Goal: Information Seeking & Learning: Check status

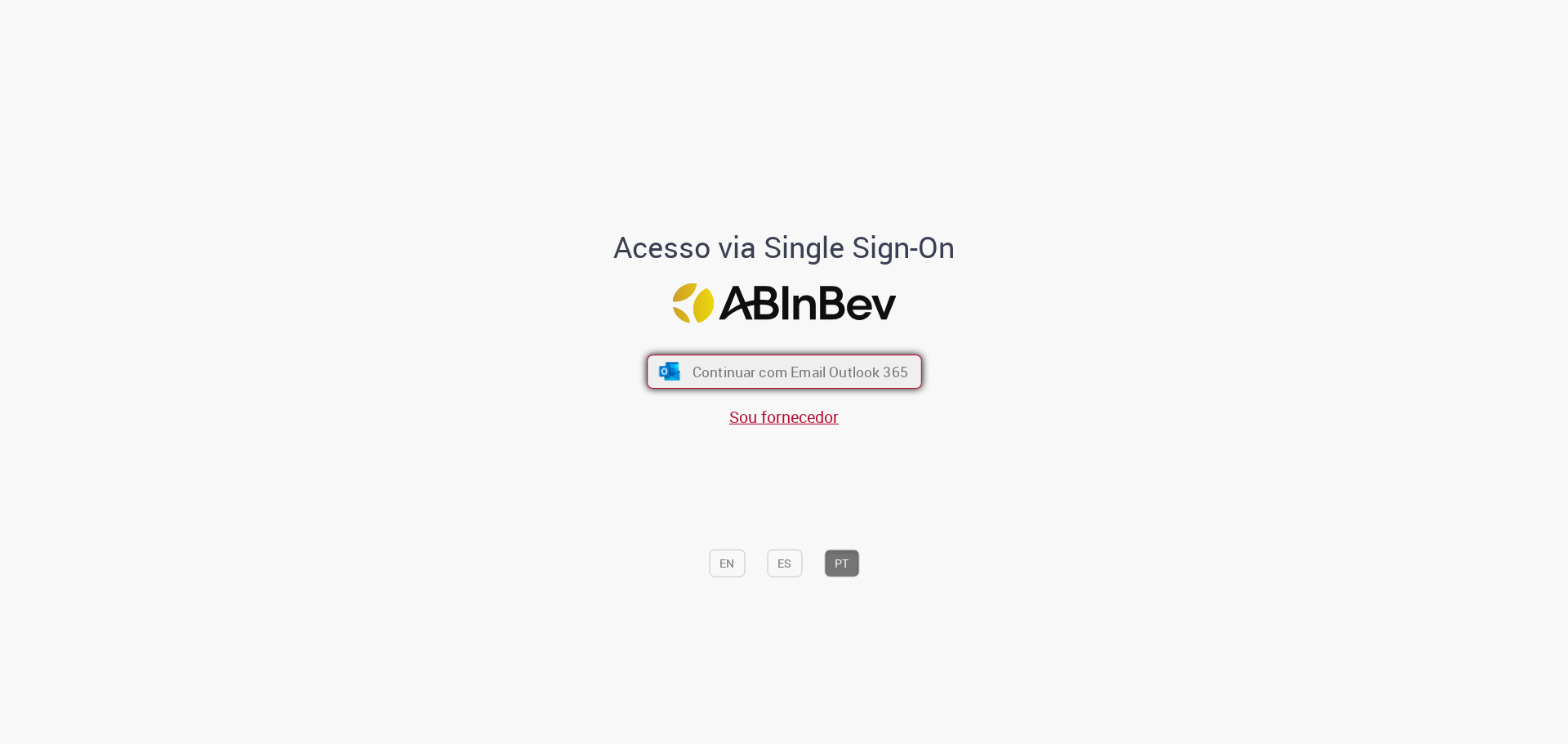
click at [881, 380] on span "Continuar com Email Outlook 365" at bounding box center [800, 371] width 216 height 19
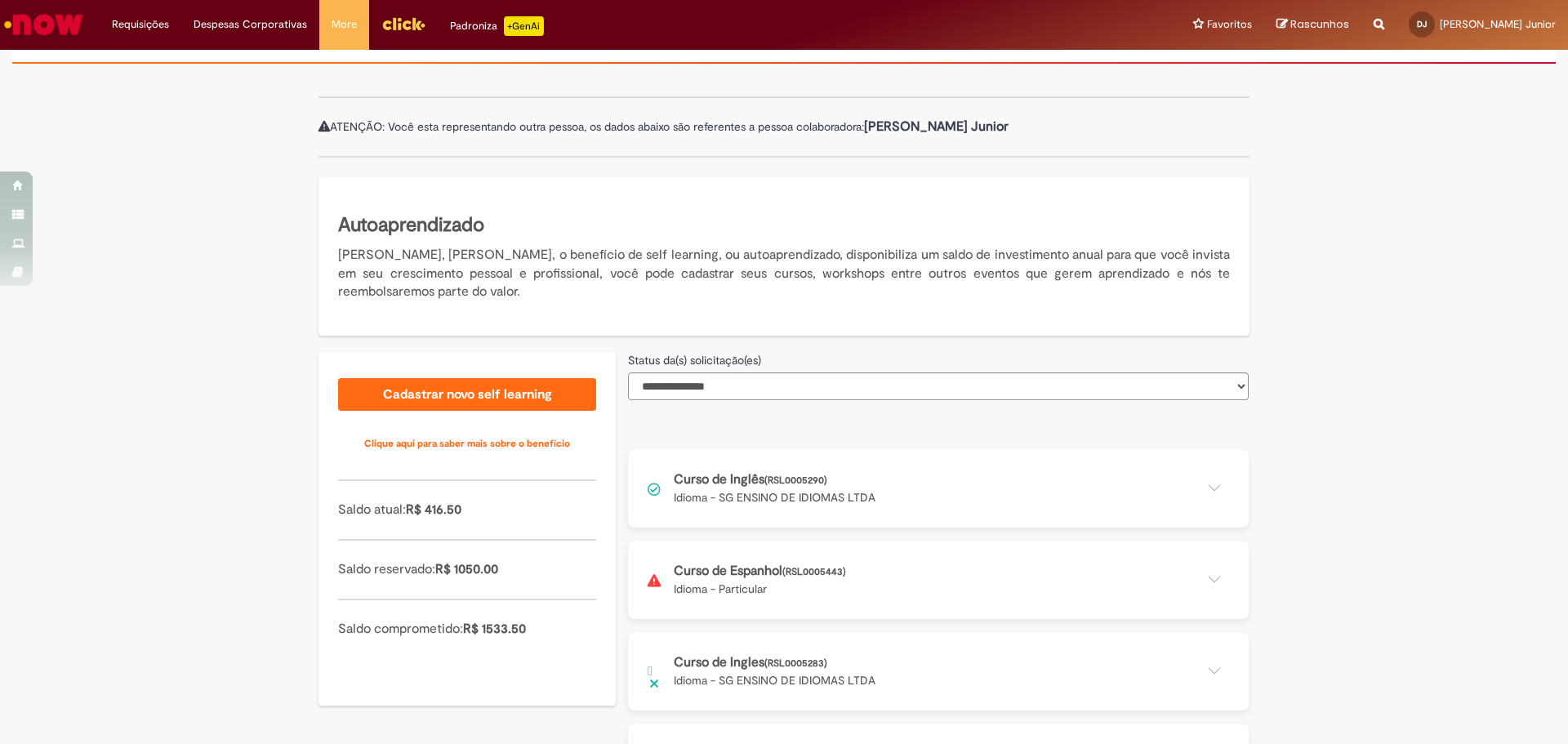
scroll to position [305, 0]
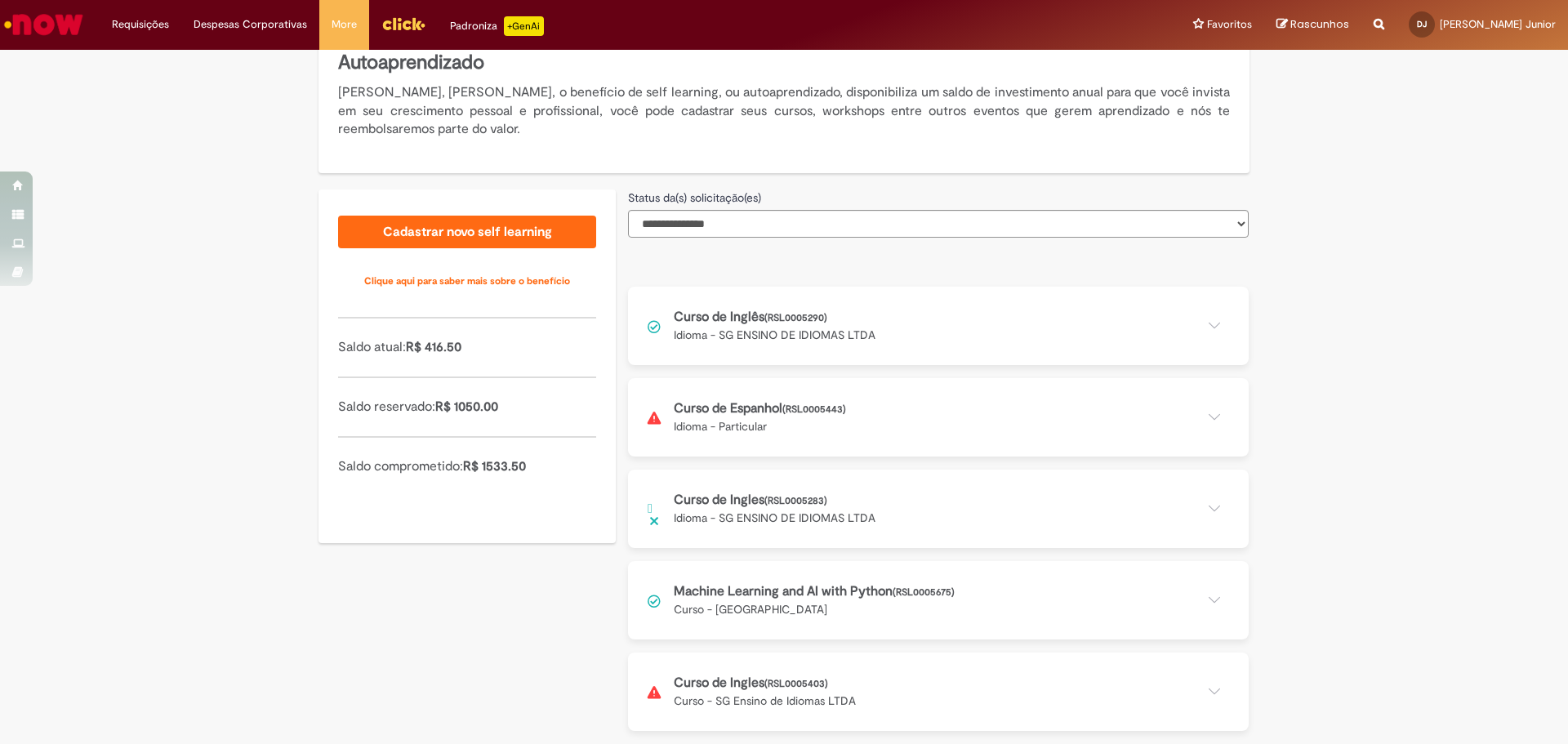
click at [812, 311] on button at bounding box center [938, 326] width 621 height 78
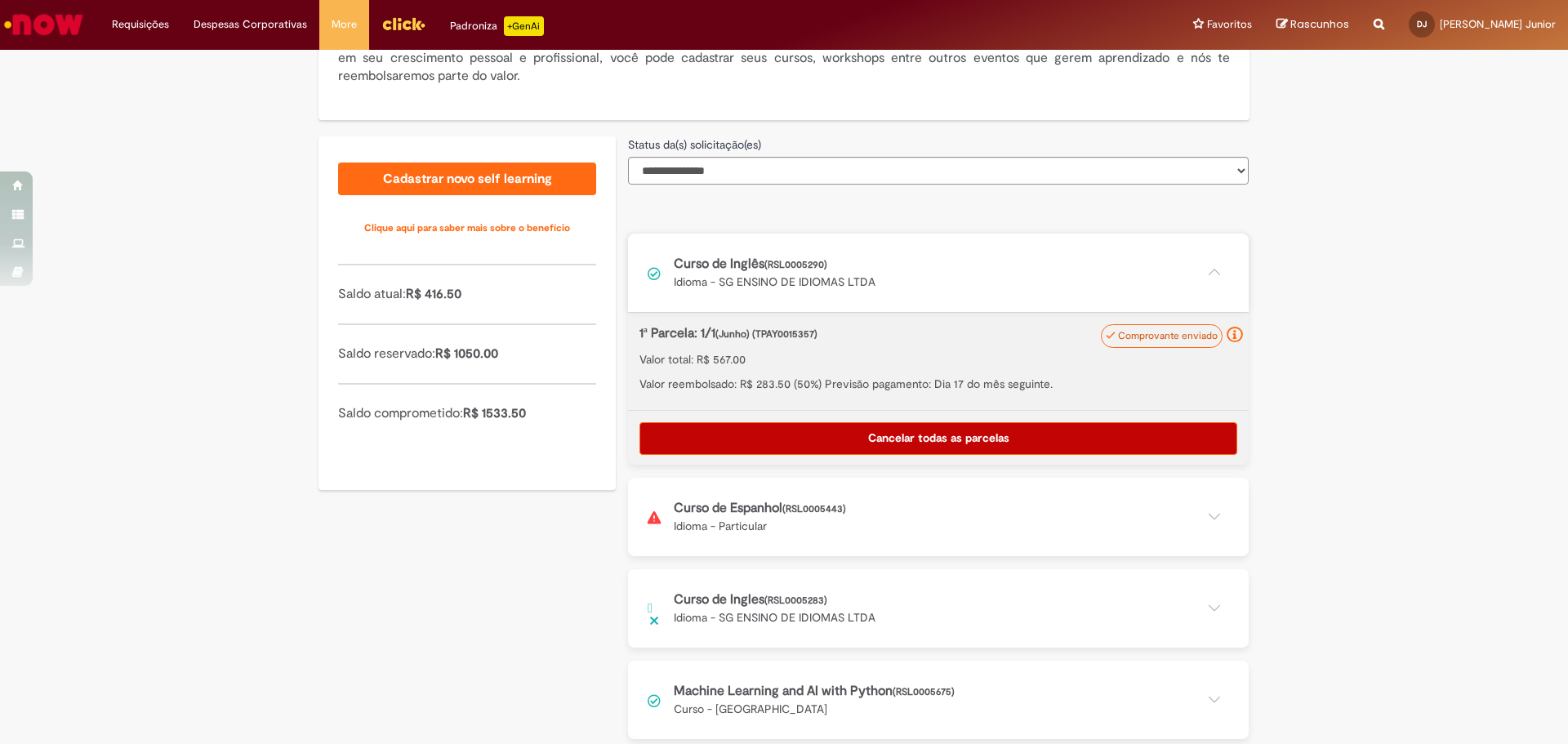
scroll to position [387, 0]
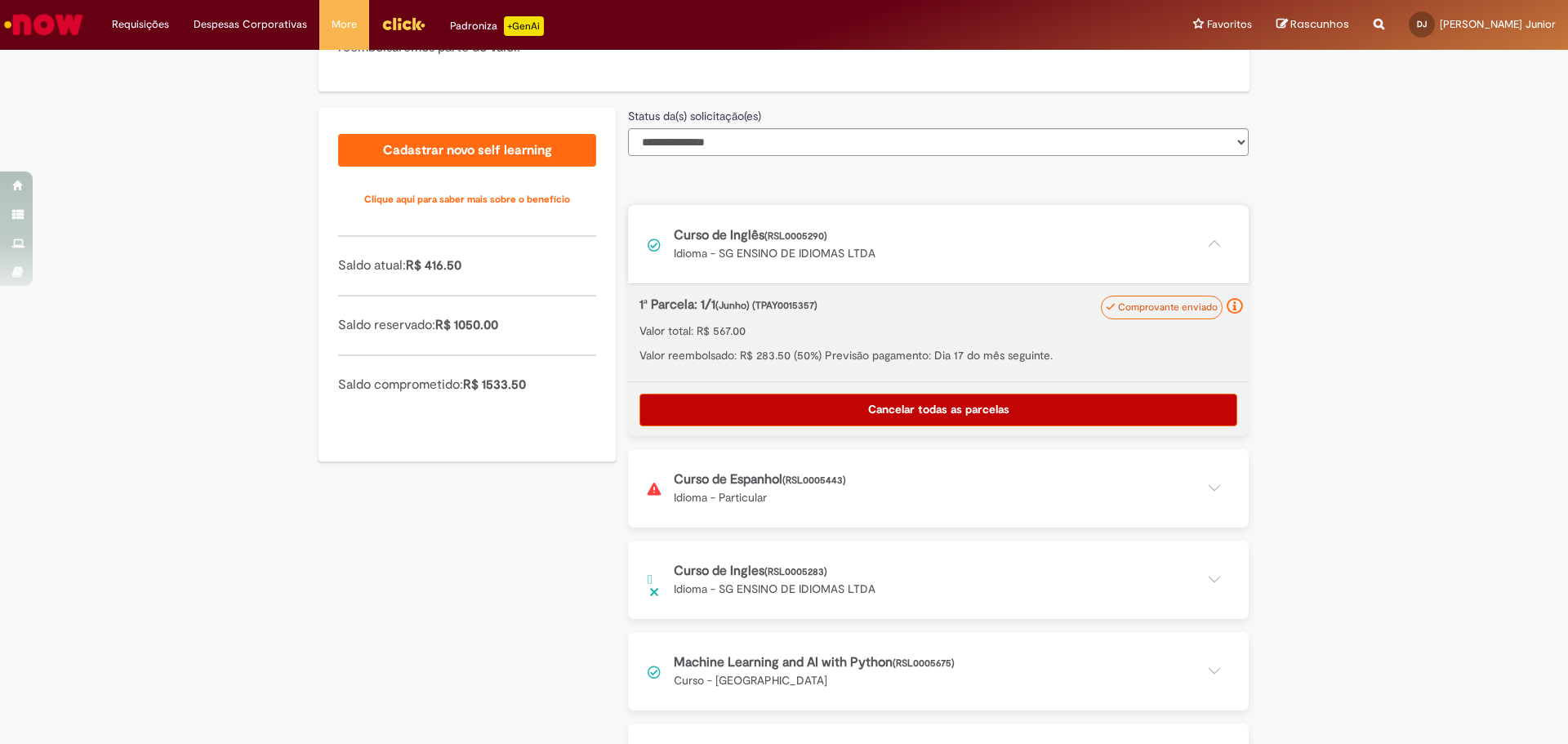
click at [1095, 229] on button at bounding box center [938, 244] width 621 height 78
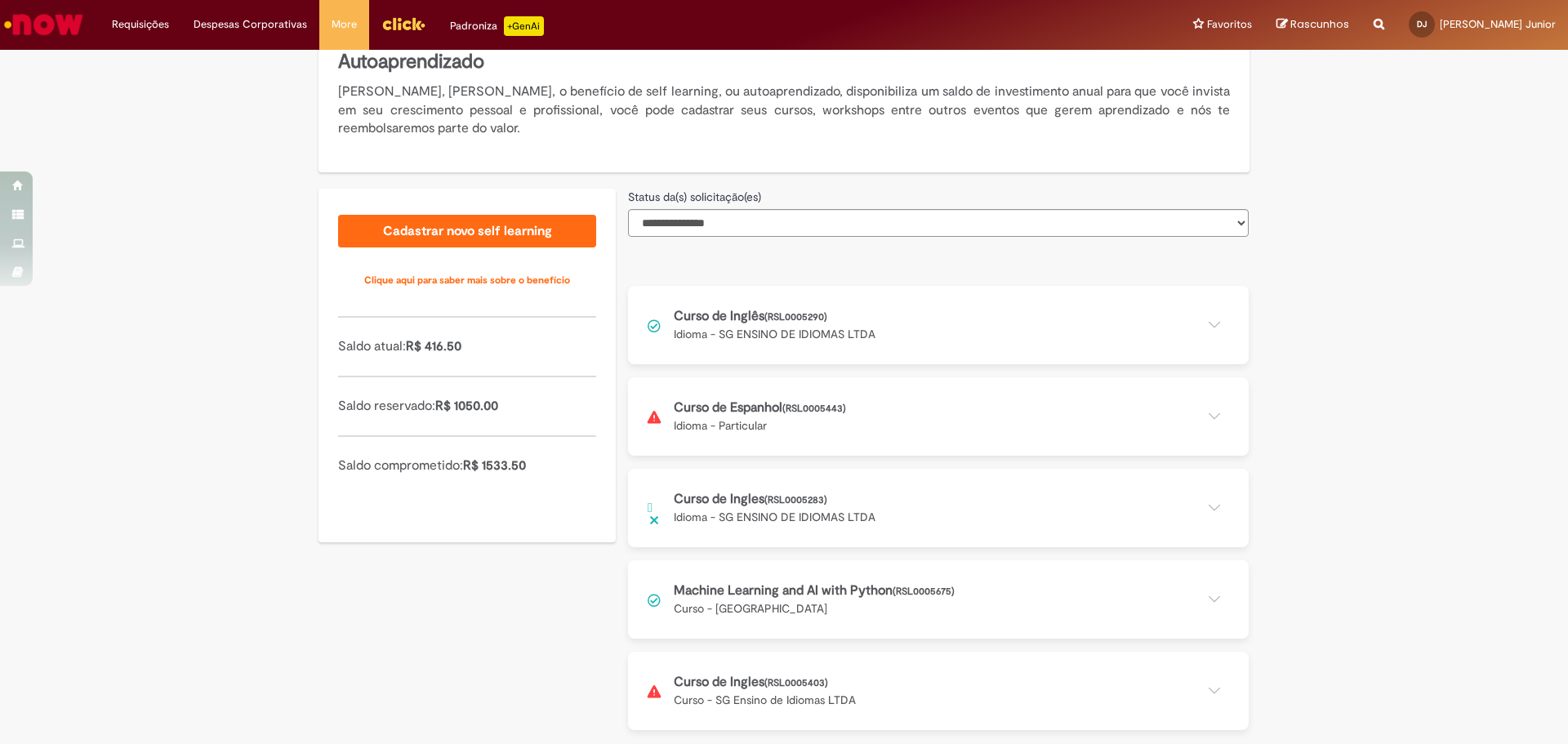
scroll to position [305, 0]
click at [1022, 502] on button at bounding box center [938, 509] width 621 height 78
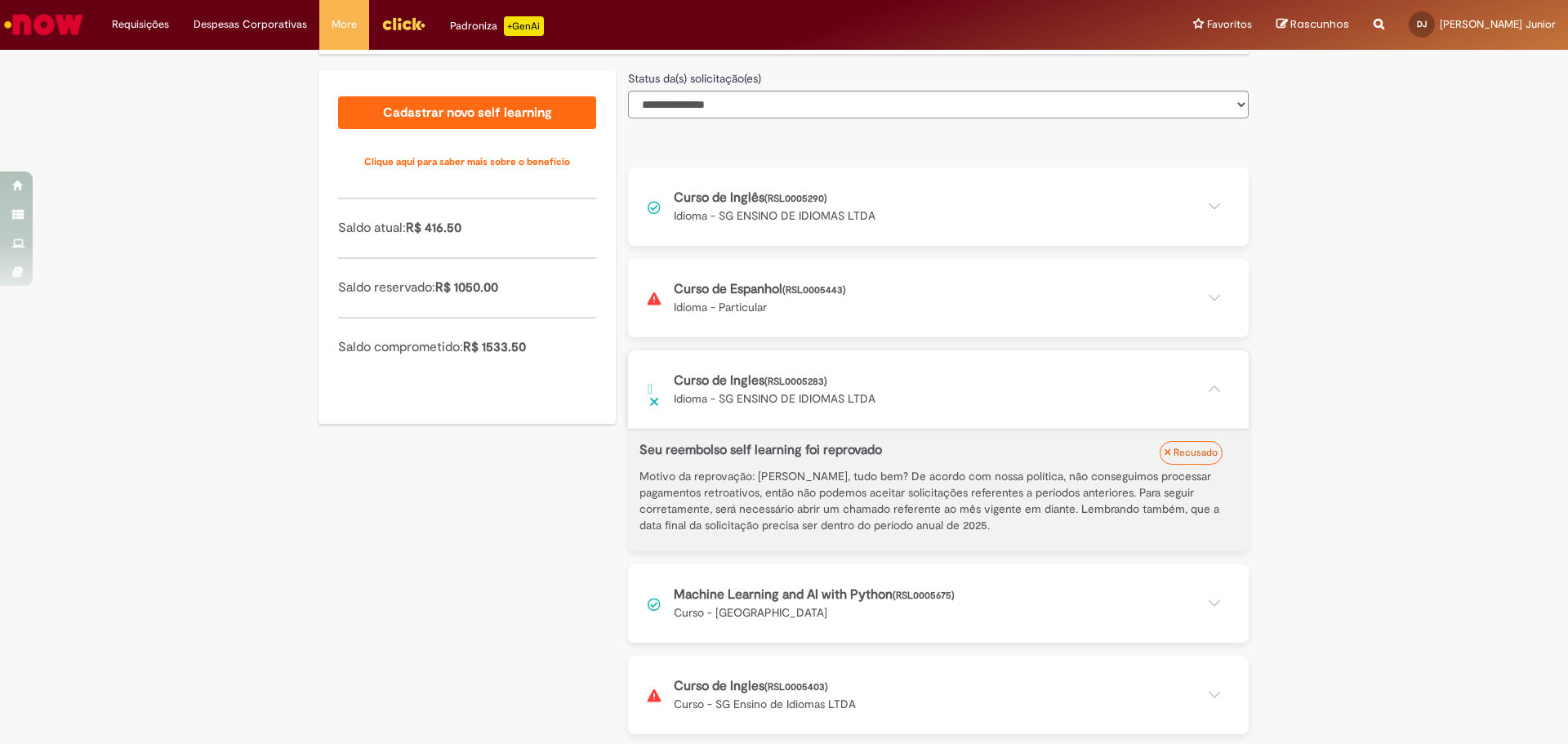
scroll to position [428, 0]
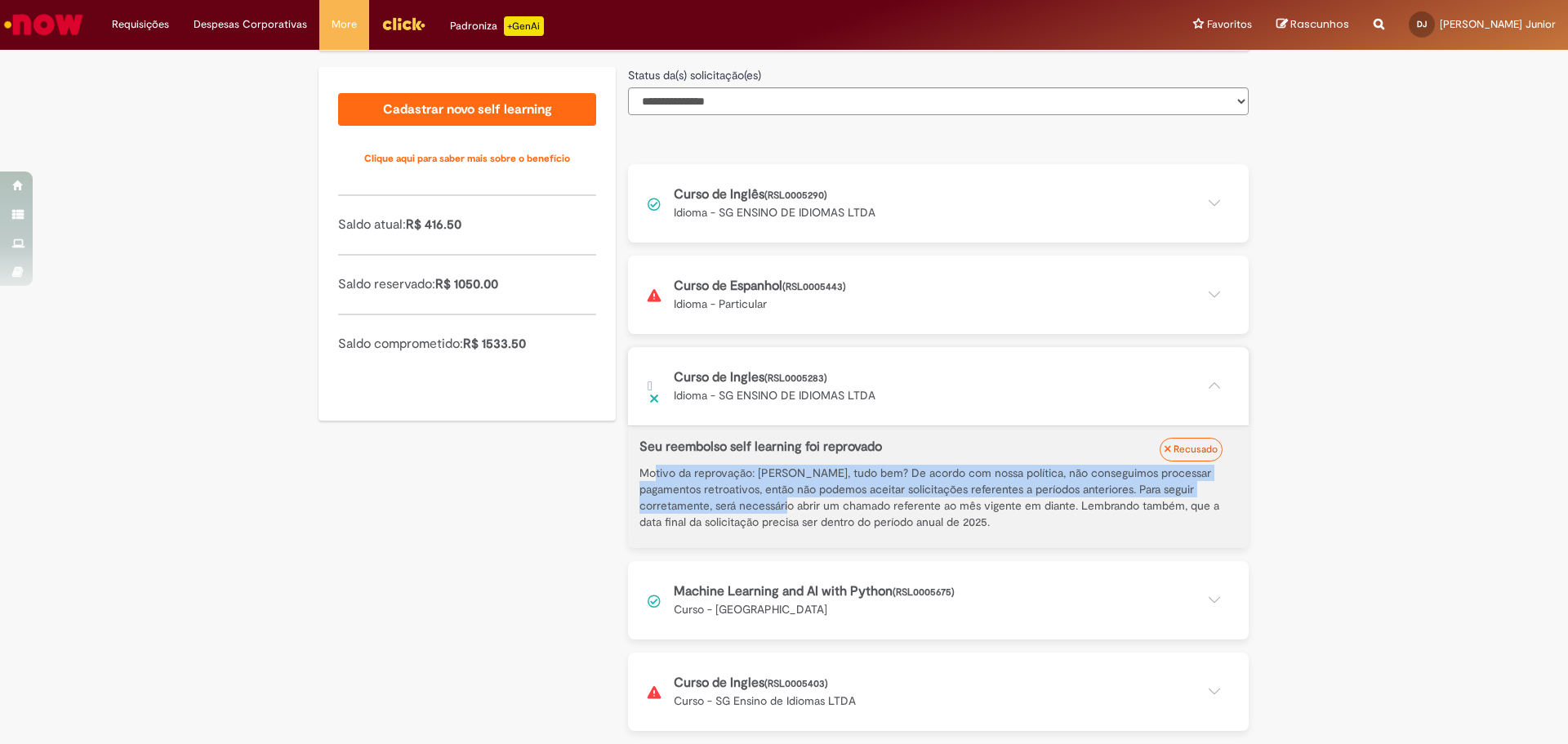
drag, startPoint x: 645, startPoint y: 470, endPoint x: 698, endPoint y: 502, distance: 61.9
click at [697, 502] on p "Motivo da reprovação: Oi, Daniel, tudo bem? De acordo com nossa política, não c…" at bounding box center [938, 497] width 598 height 65
click at [970, 291] on button at bounding box center [938, 295] width 621 height 78
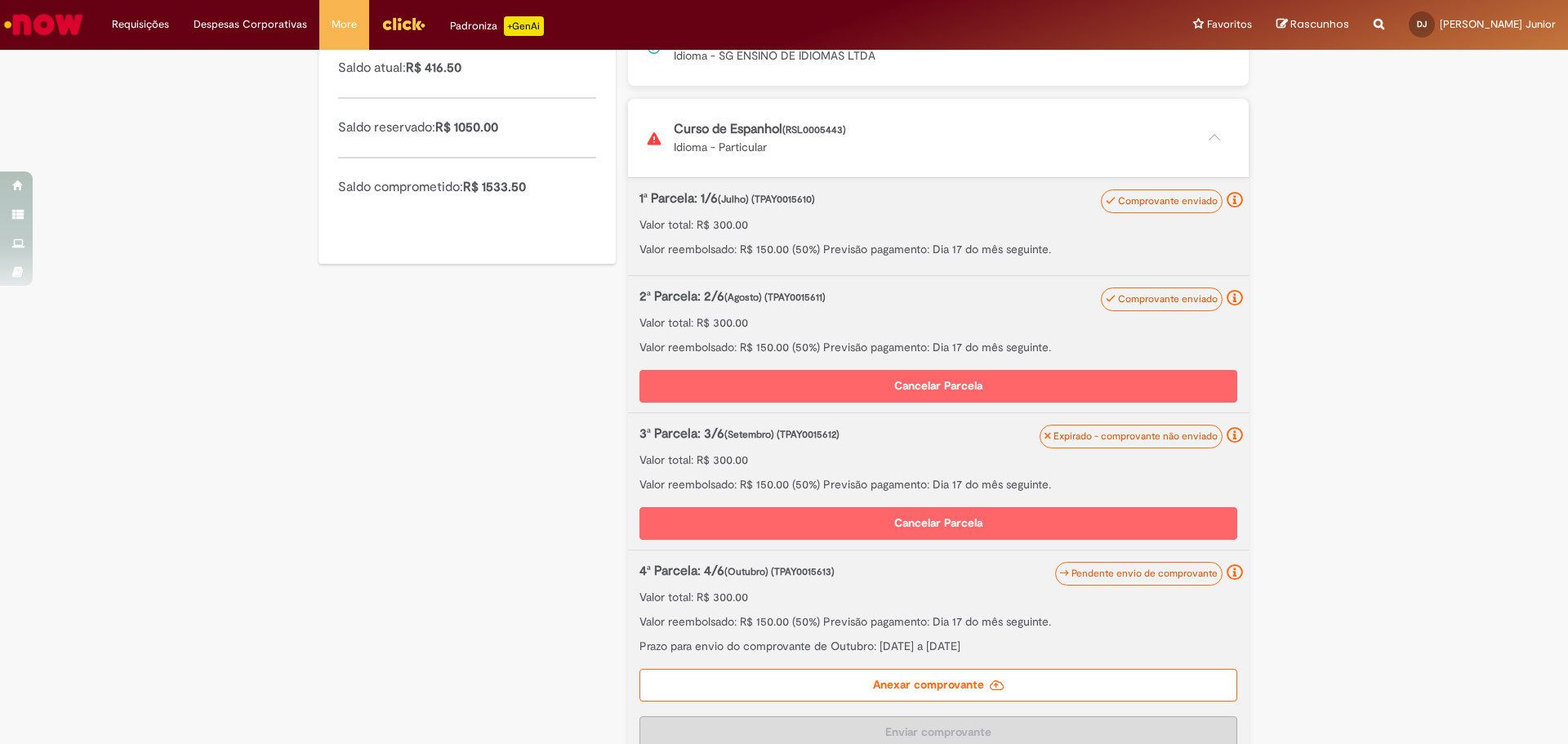
scroll to position [591, 0]
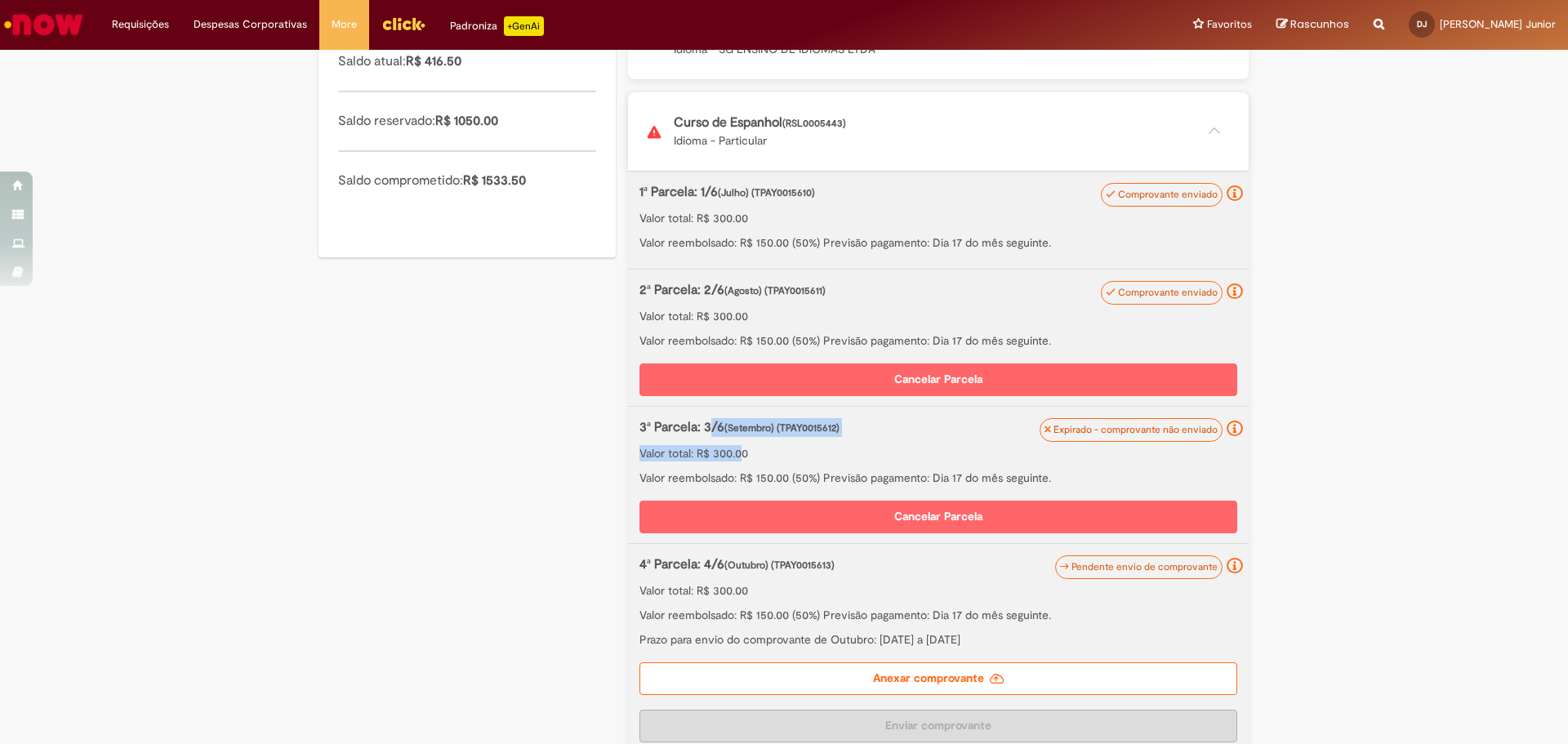
drag, startPoint x: 704, startPoint y: 423, endPoint x: 734, endPoint y: 447, distance: 38.4
click at [734, 447] on div "3ª Parcela: 3/6 (Setembro) (TPAY0015612) Valor total: R$ 300.00 Valor reembolsa…" at bounding box center [938, 452] width 598 height 68
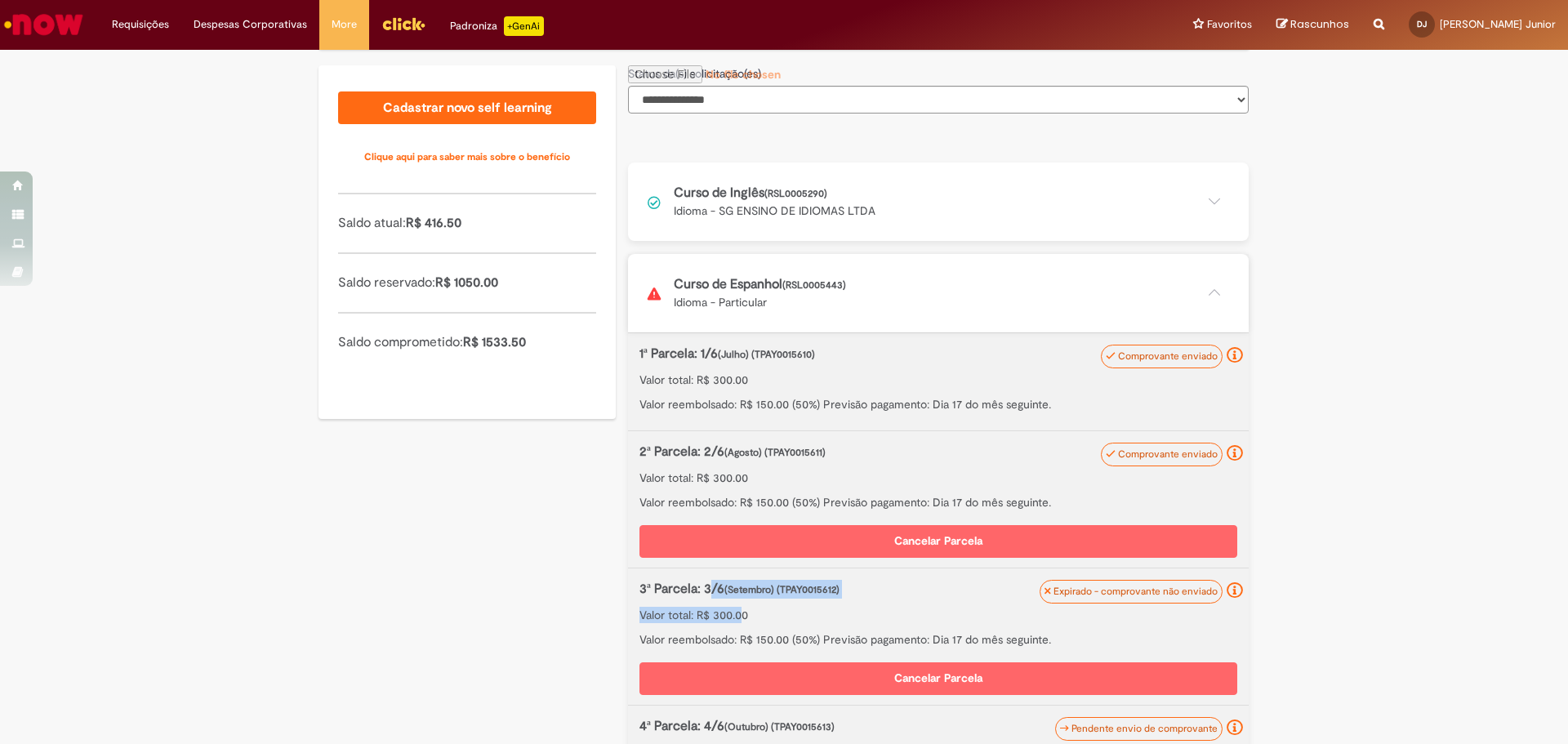
scroll to position [428, 0]
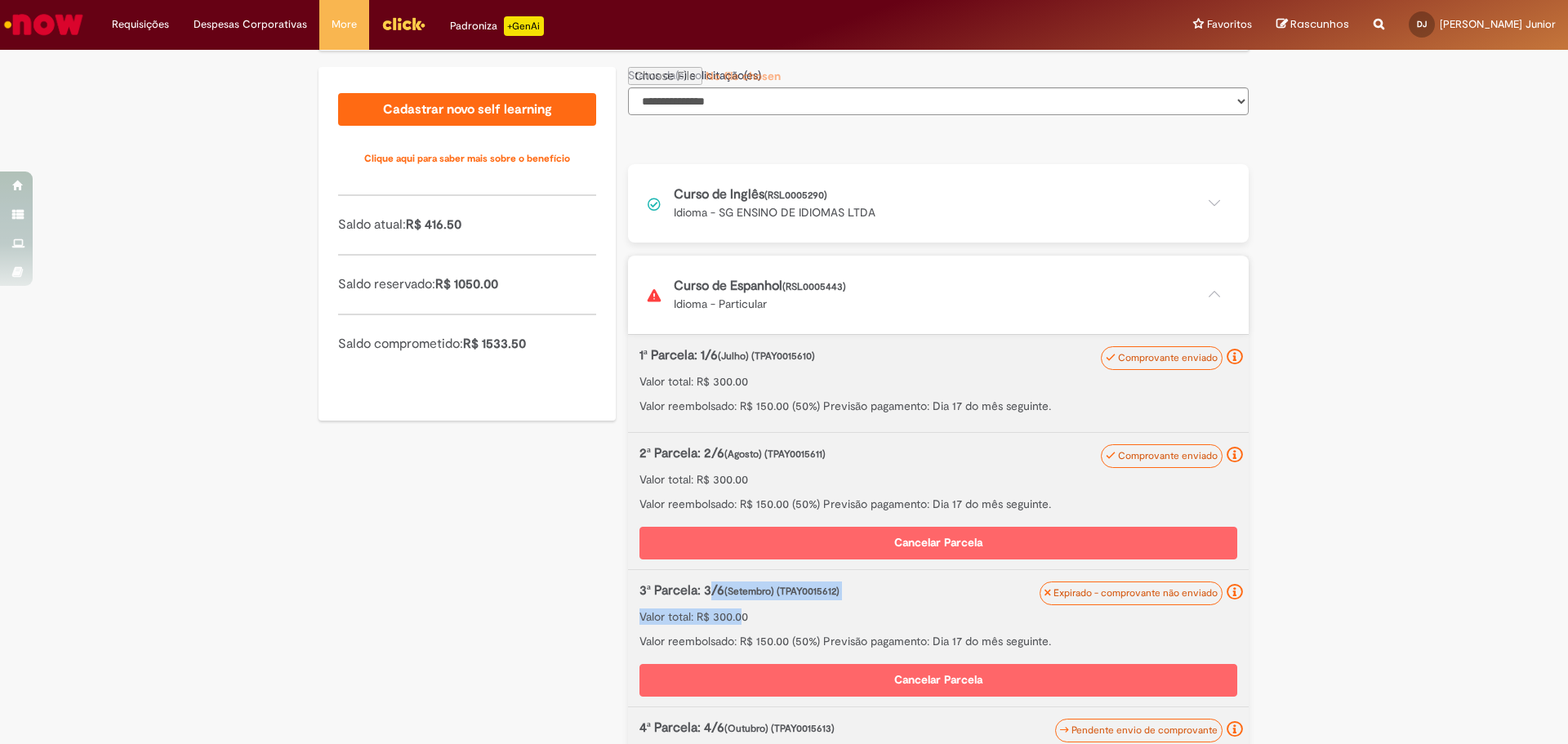
click at [1209, 205] on button at bounding box center [938, 203] width 621 height 78
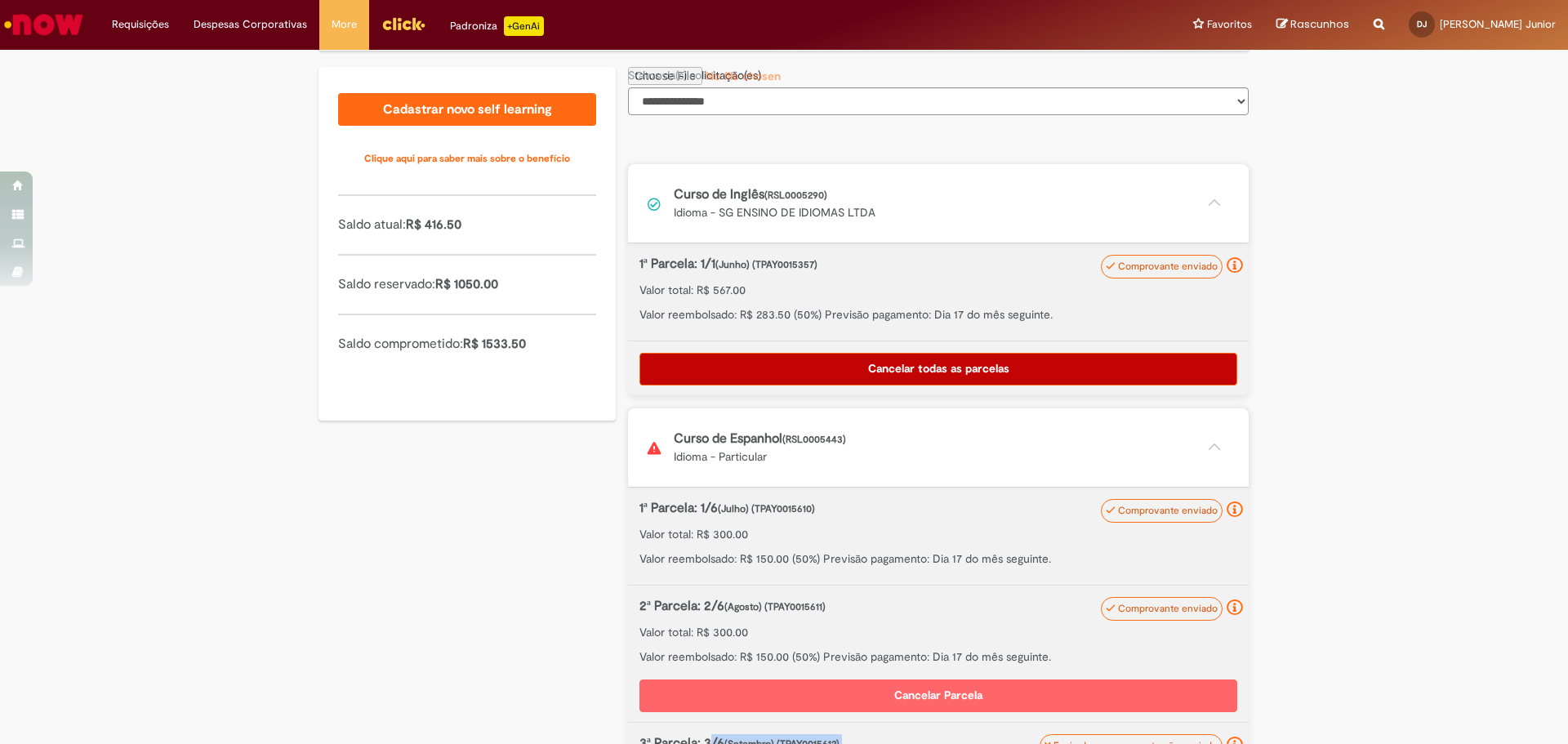
click at [1208, 210] on button at bounding box center [938, 203] width 621 height 78
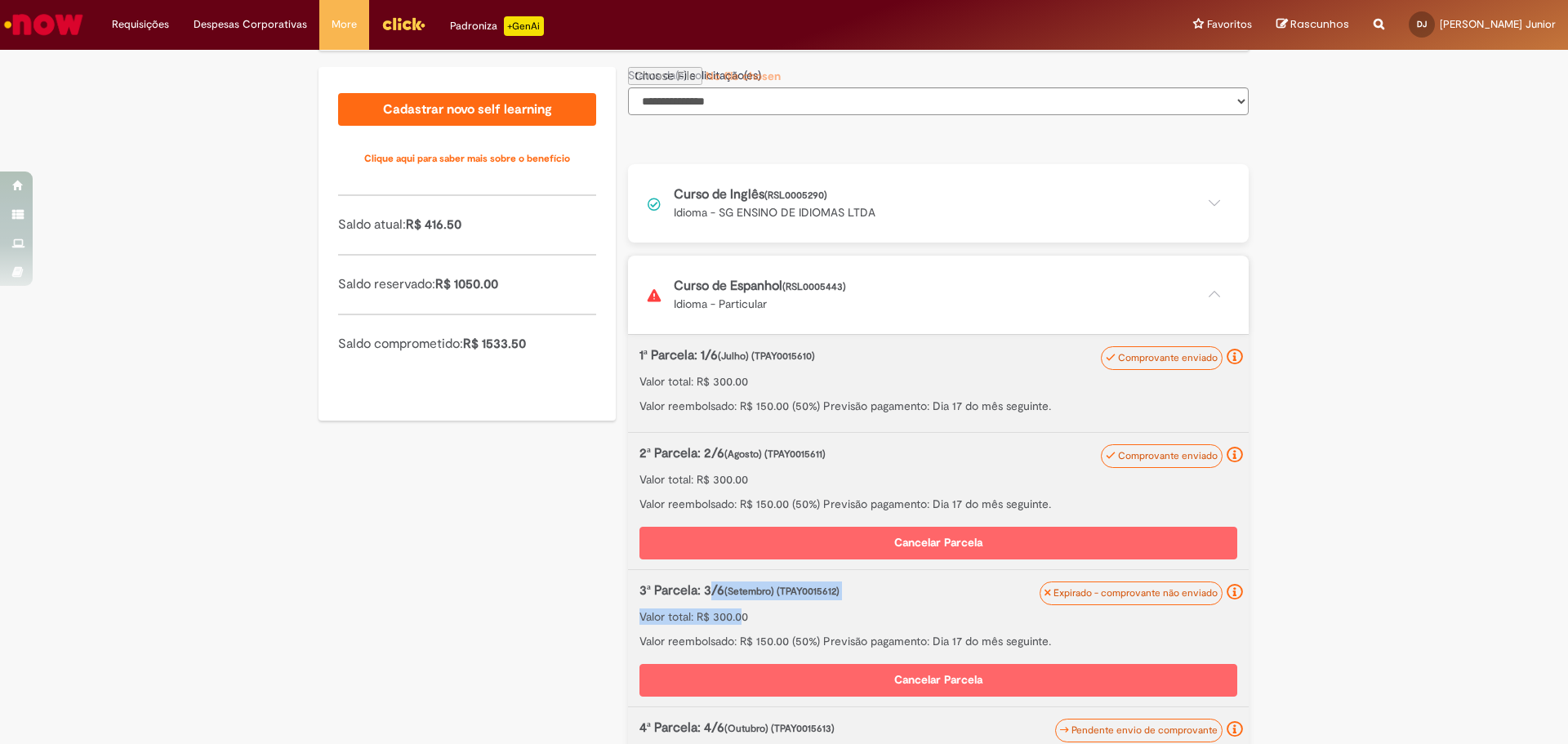
click at [1211, 294] on button at bounding box center [938, 295] width 621 height 78
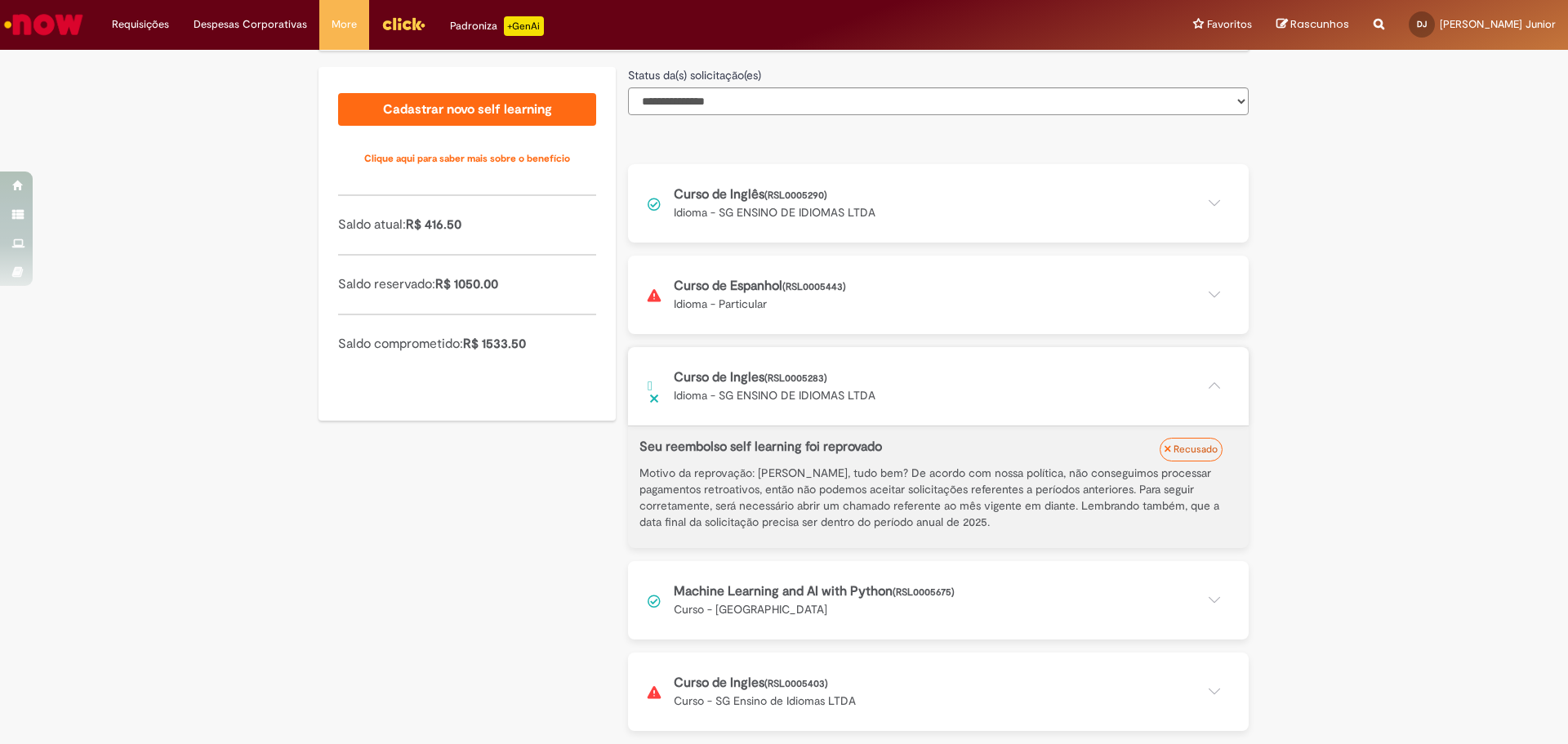
click at [1210, 390] on button at bounding box center [938, 386] width 621 height 78
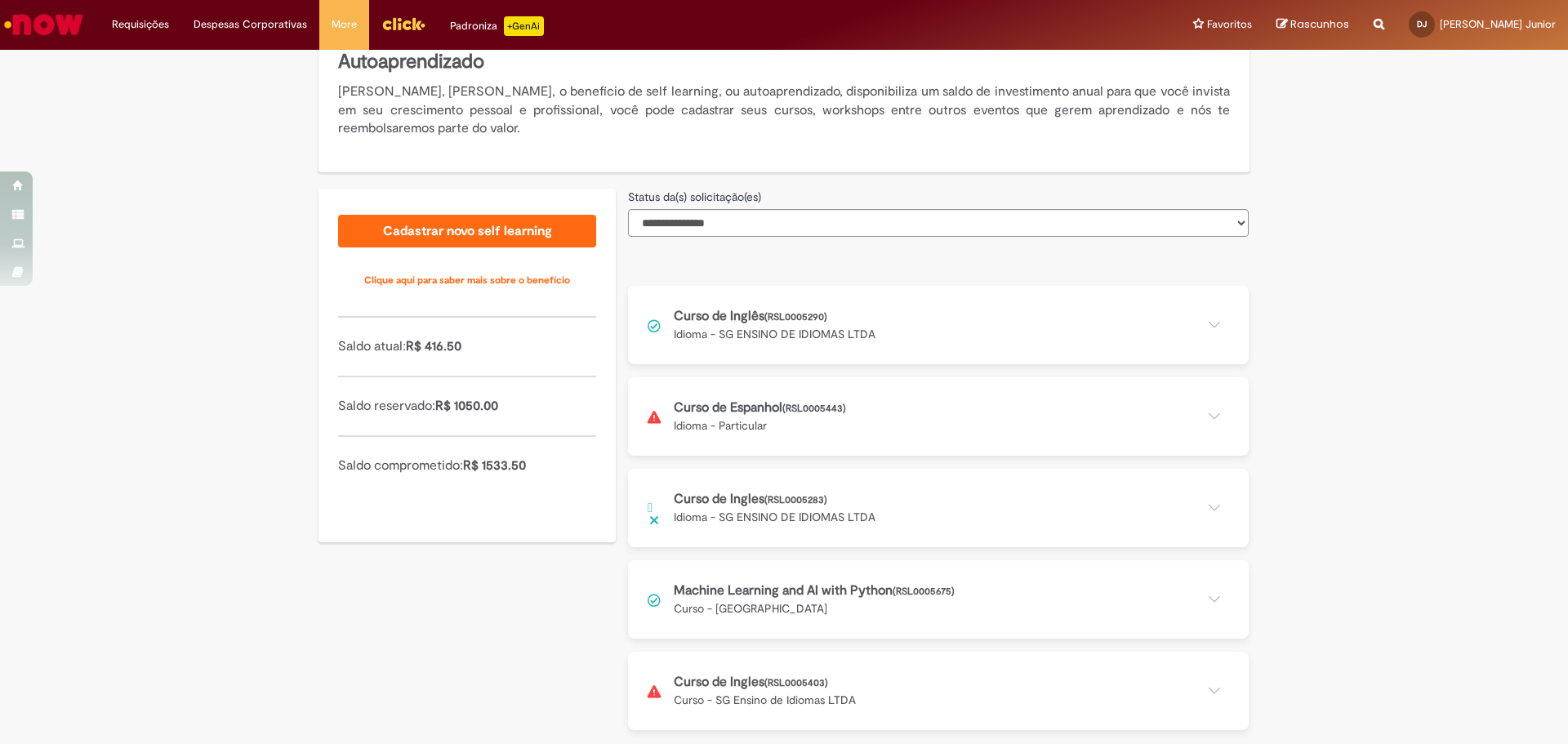
scroll to position [305, 0]
click at [922, 692] on button at bounding box center [938, 691] width 621 height 78
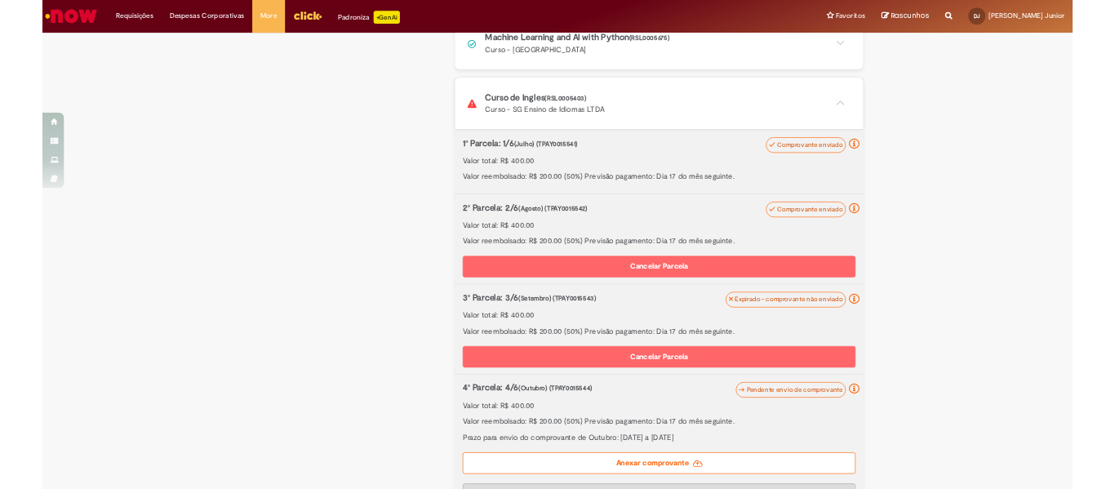
scroll to position [877, 0]
